Goal: Information Seeking & Learning: Learn about a topic

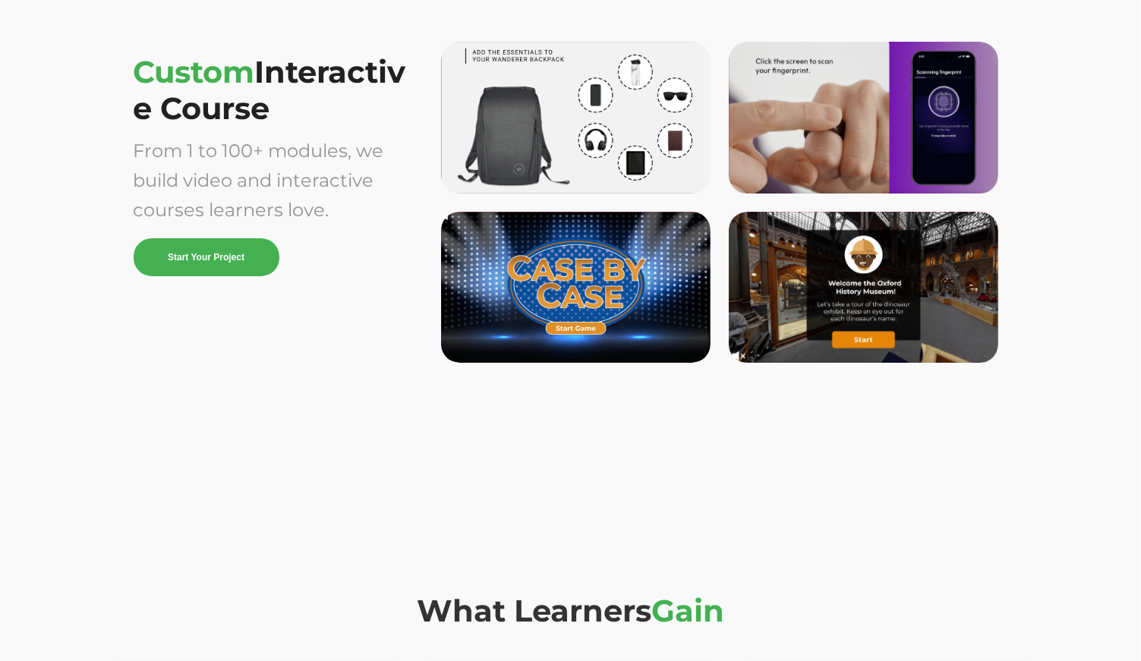
scroll to position [4464, 0]
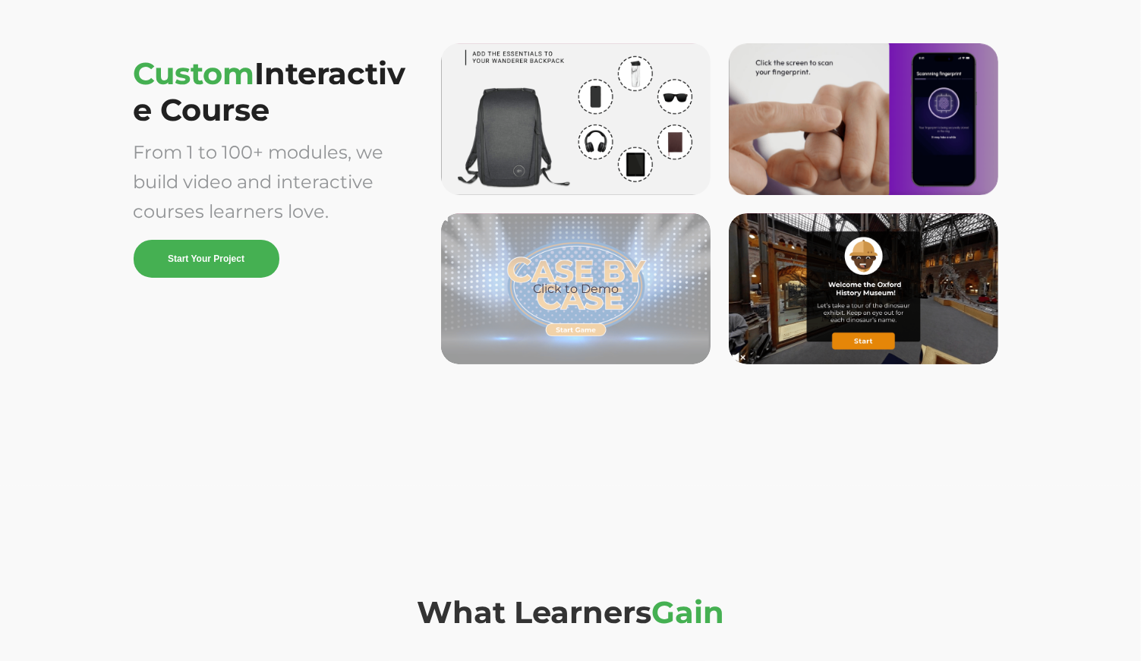
click at [638, 291] on div "Click to Demo" at bounding box center [575, 289] width 245 height 18
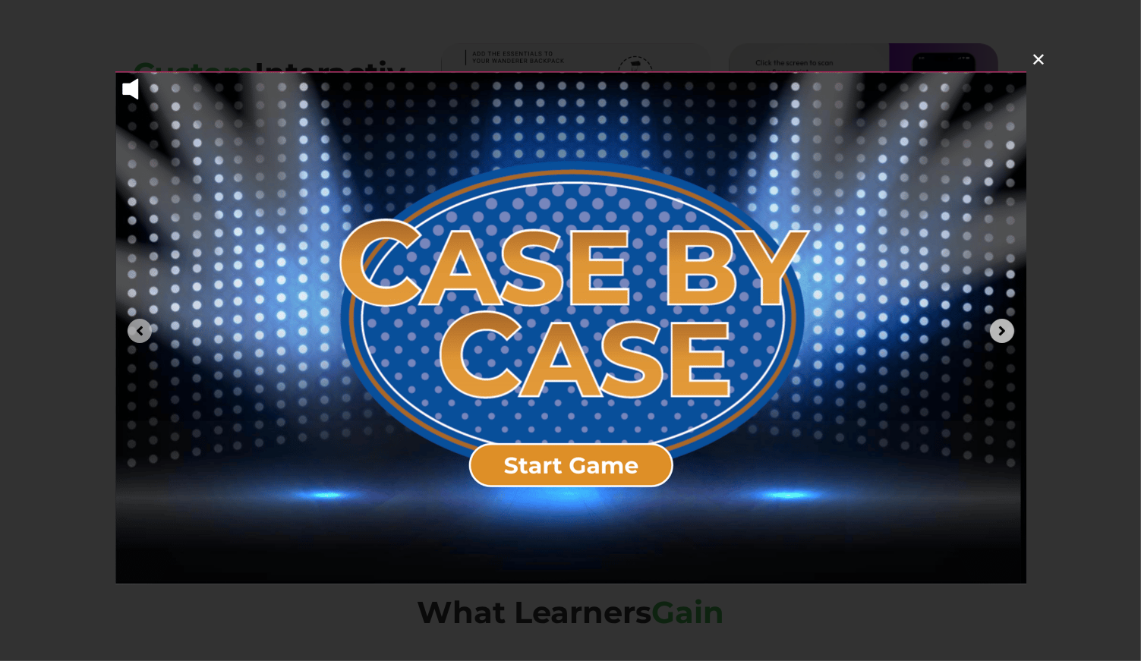
click at [996, 330] on icon "Next image" at bounding box center [1001, 330] width 14 height 14
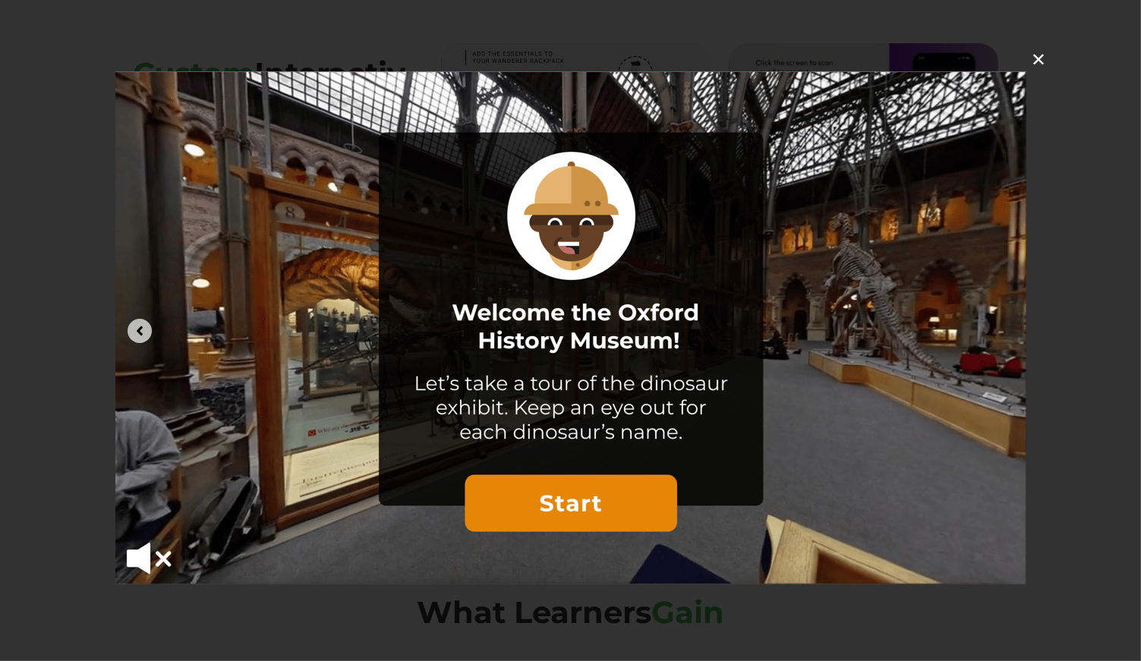
click at [139, 329] on icon "Previous image" at bounding box center [140, 330] width 6 height 9
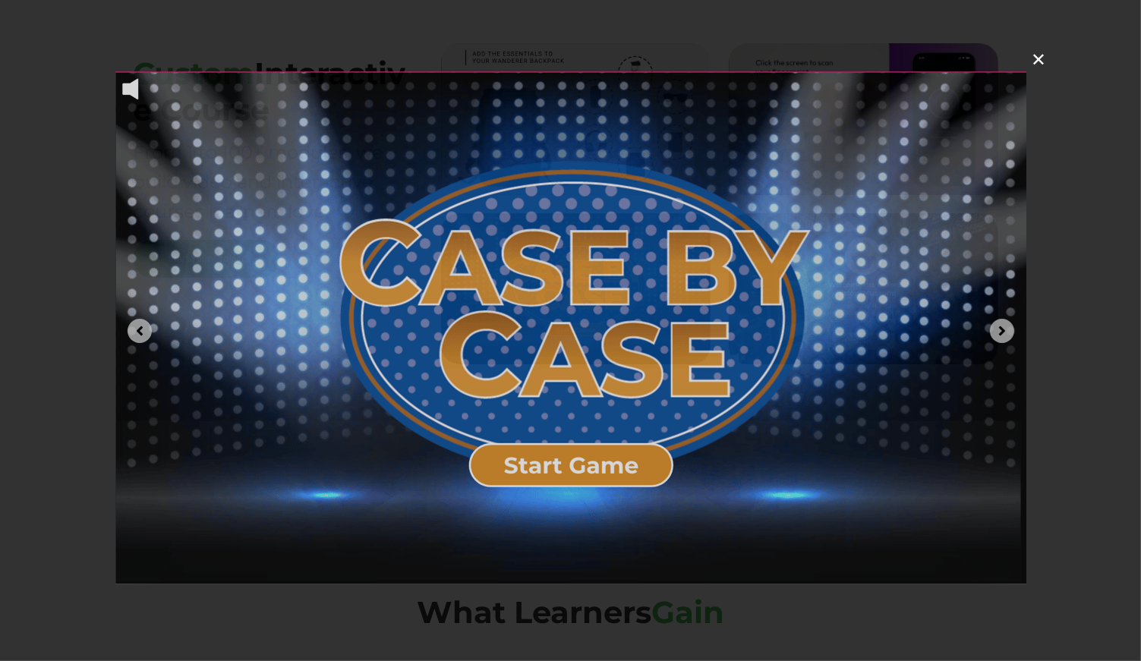
click at [549, 328] on img at bounding box center [570, 327] width 911 height 513
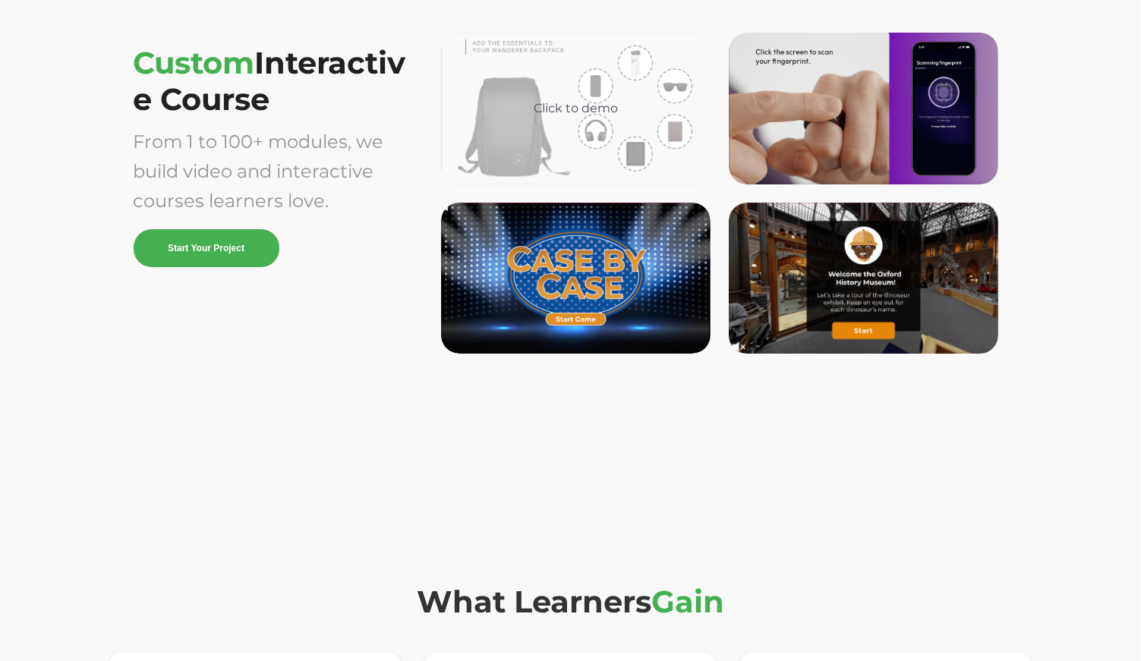
click at [638, 127] on div "Click to demo" at bounding box center [575, 109] width 269 height 152
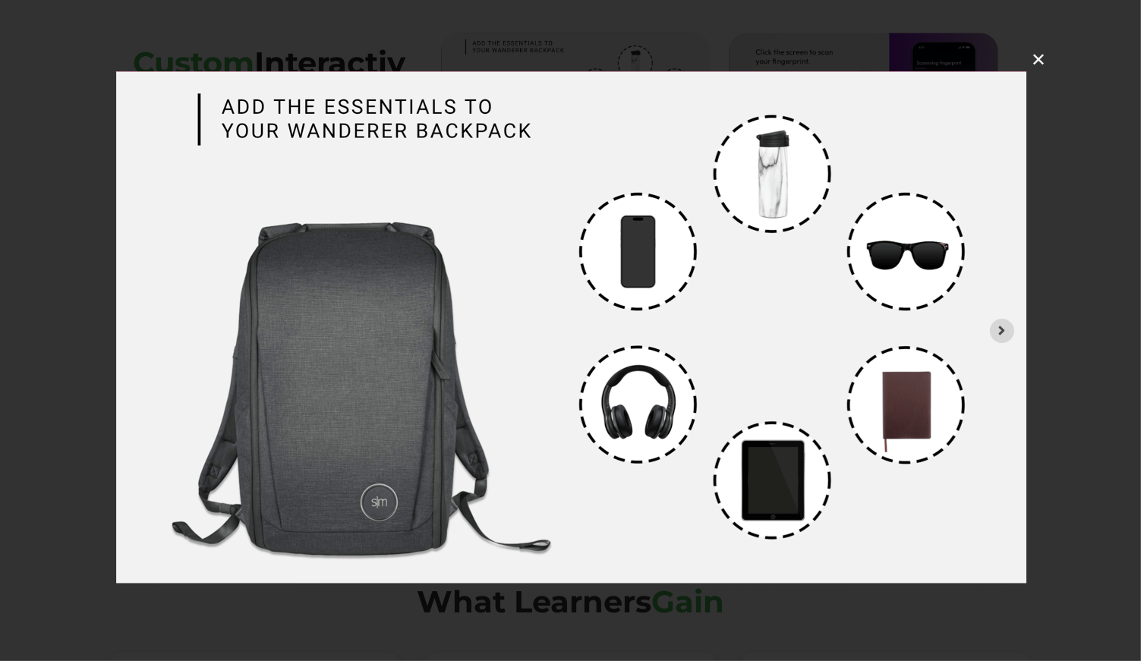
click at [1040, 61] on button "✕" at bounding box center [1038, 59] width 36 height 36
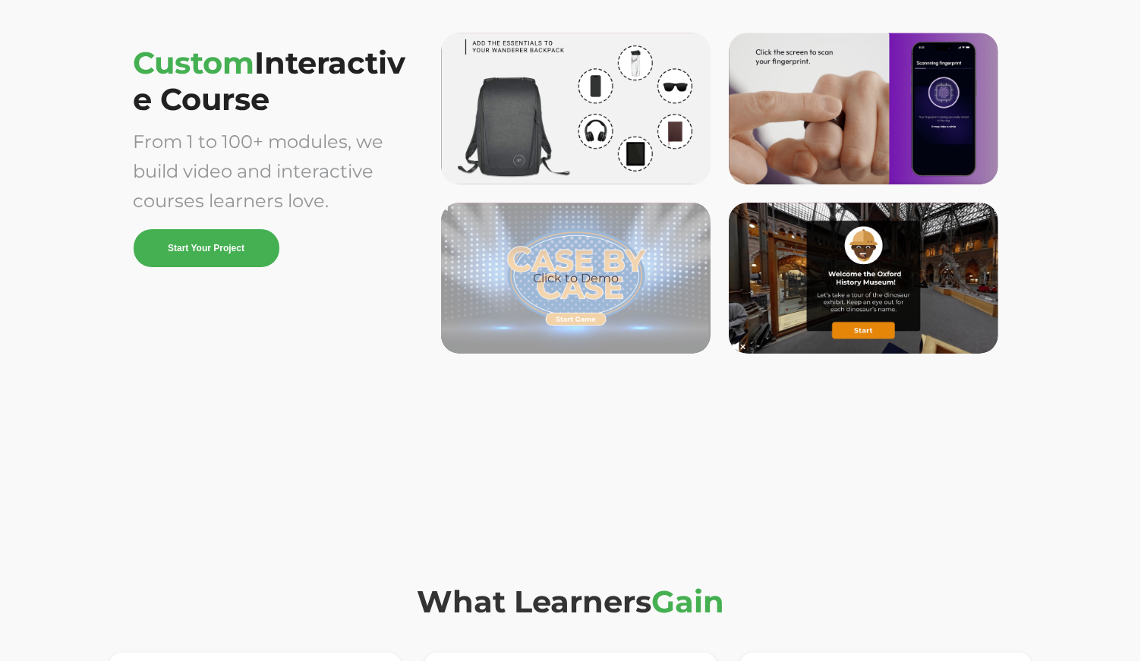
click at [671, 237] on div "Click to Demo" at bounding box center [575, 279] width 269 height 152
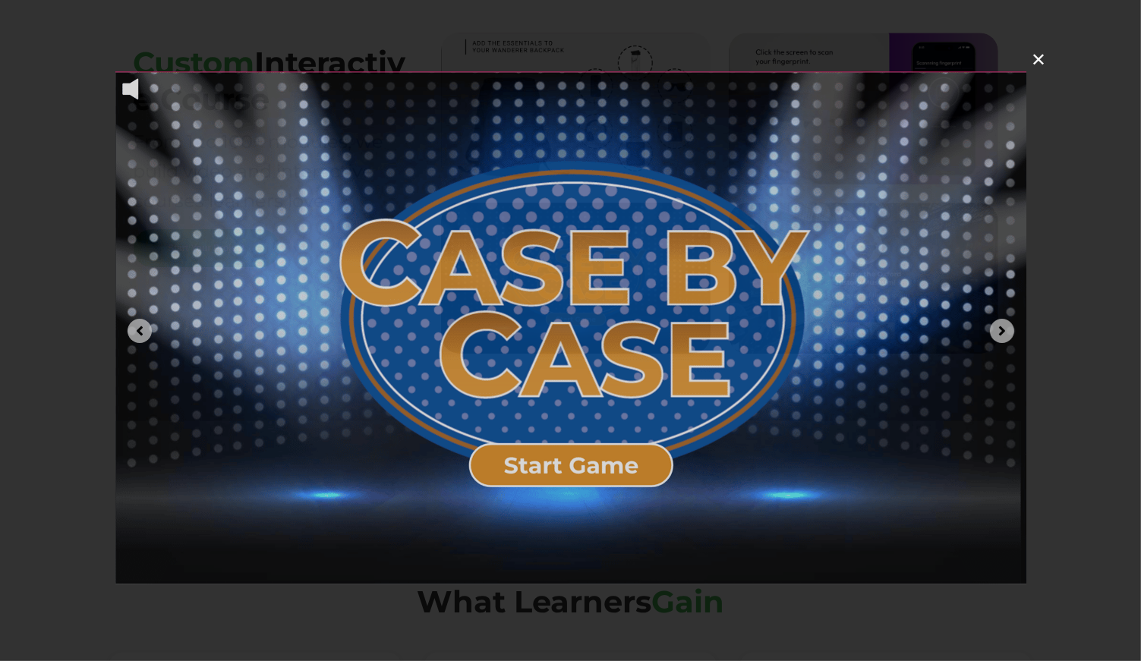
click at [776, 238] on img at bounding box center [570, 327] width 911 height 513
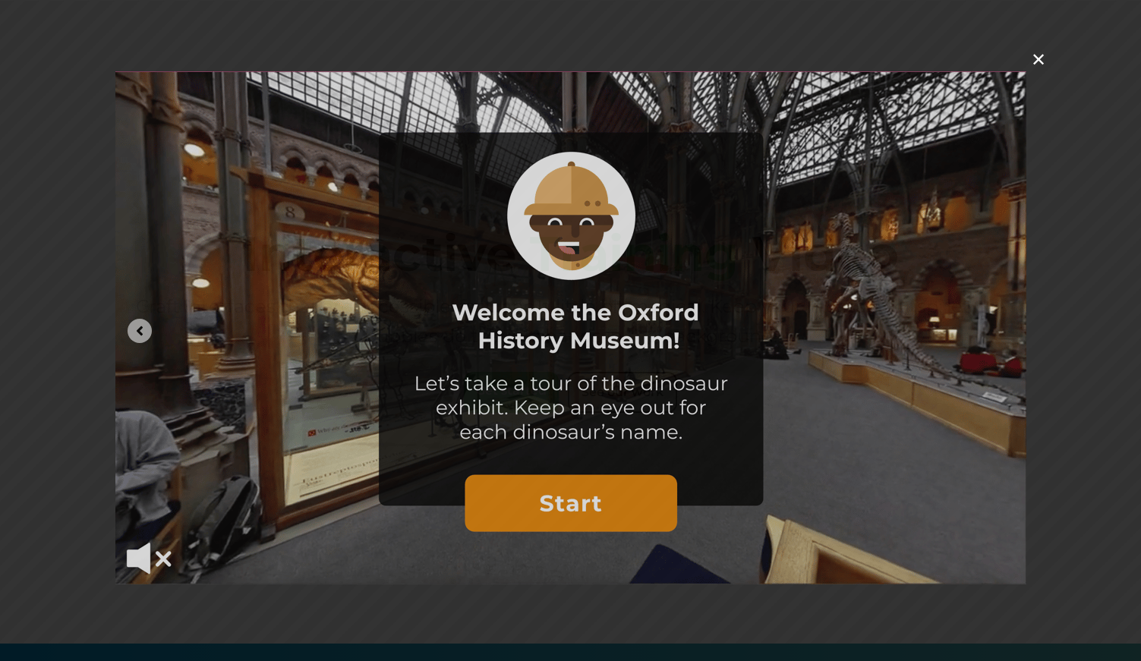
scroll to position [4475, 0]
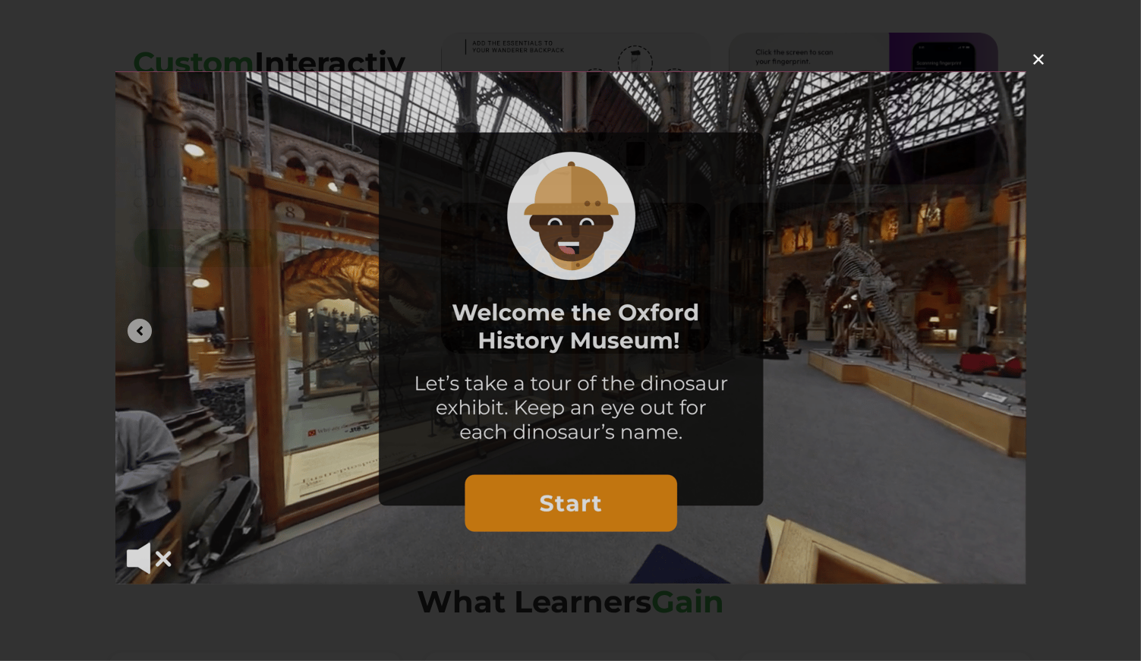
click at [806, 238] on img at bounding box center [570, 327] width 911 height 513
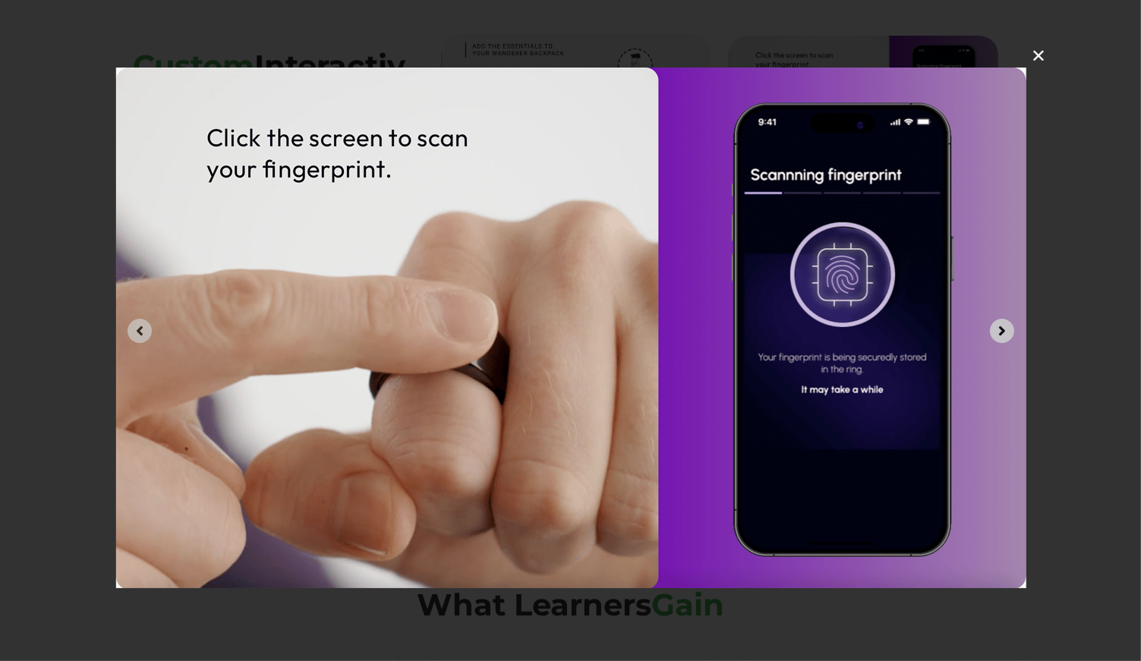
click at [996, 326] on icon "Next image" at bounding box center [1001, 330] width 14 height 14
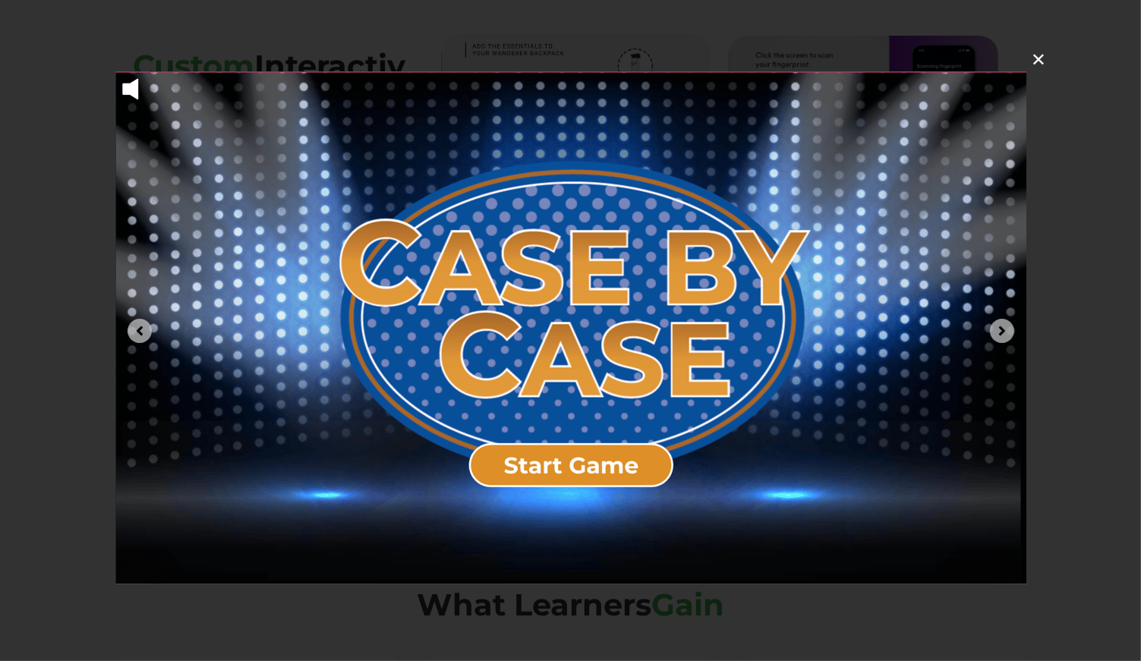
click at [1037, 58] on button "✕" at bounding box center [1038, 59] width 36 height 36
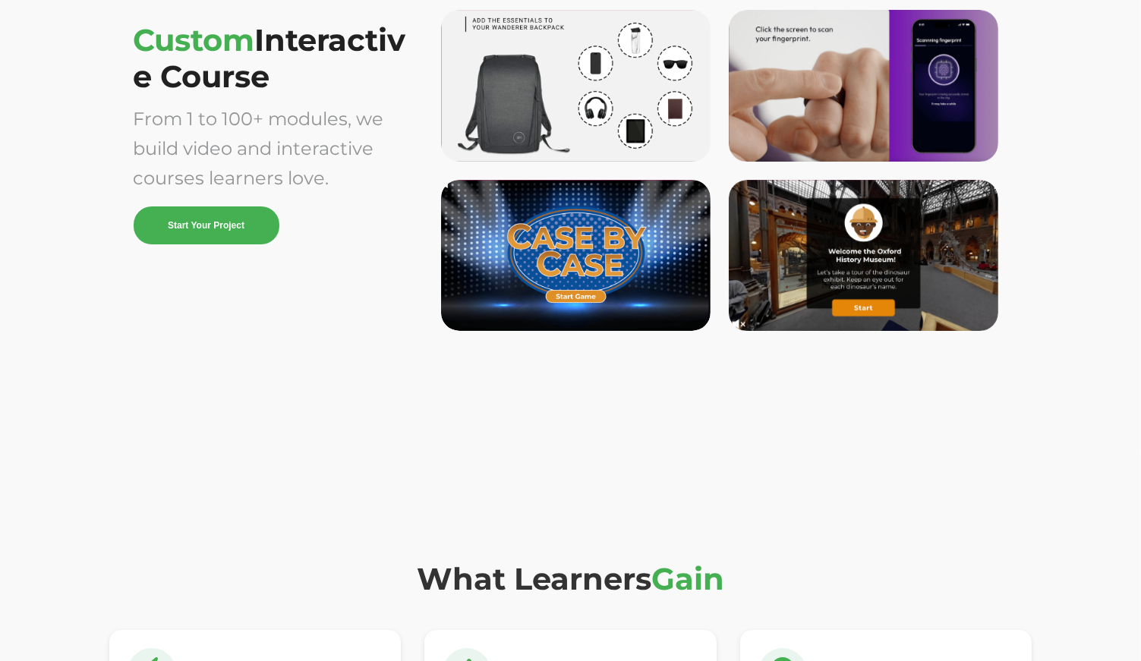
scroll to position [4500, 0]
